Goal: Use online tool/utility: Utilize a website feature to perform a specific function

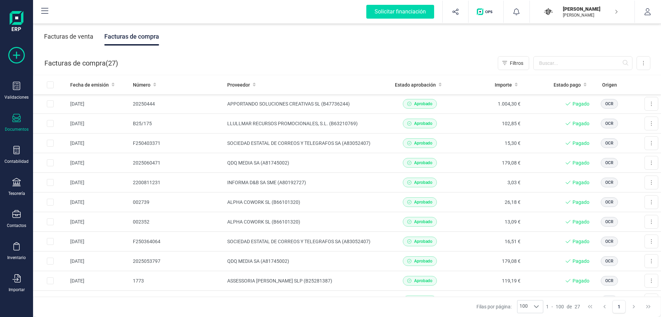
click at [10, 58] on icon at bounding box center [16, 55] width 17 height 17
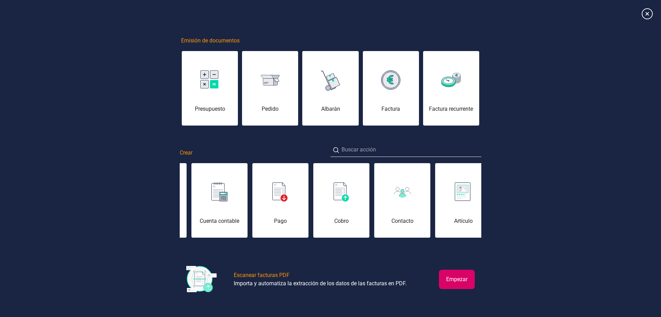
scroll to position [0, 207]
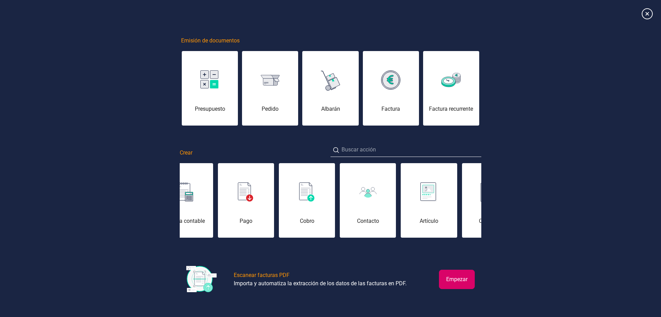
click at [454, 274] on button "Empezar" at bounding box center [457, 278] width 36 height 19
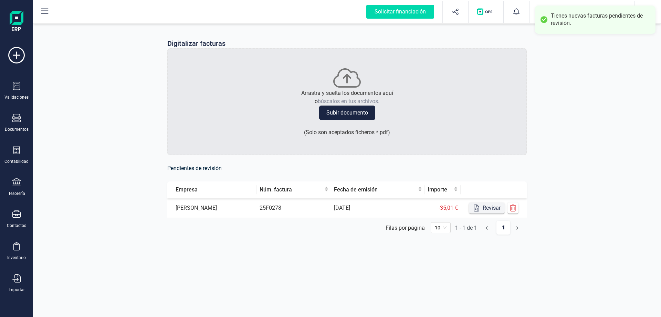
click at [479, 205] on icon "button" at bounding box center [476, 207] width 7 height 7
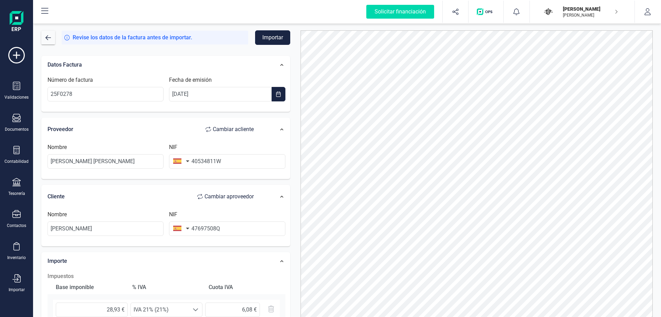
click at [277, 38] on button "Importar" at bounding box center [272, 37] width 35 height 14
